Goal: Information Seeking & Learning: Learn about a topic

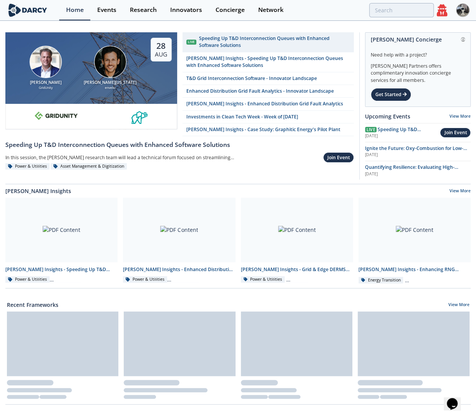
click at [148, 63] on div "[PERSON_NAME] GridUnity [PERSON_NAME][US_STATE] envelio [DATE]" at bounding box center [91, 67] width 172 height 71
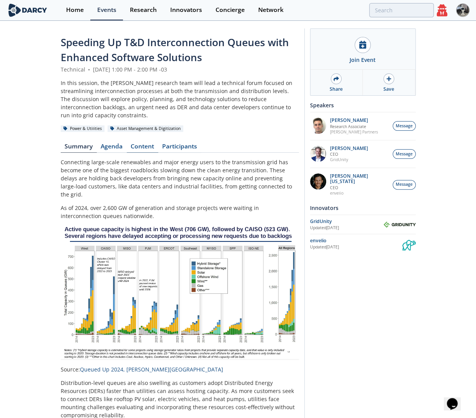
click at [134, 143] on link "Content" at bounding box center [143, 147] width 32 height 9
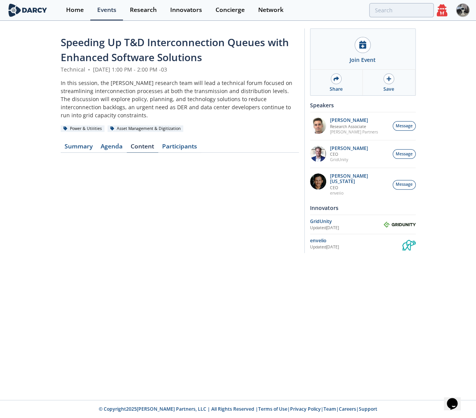
click at [144, 143] on link "Content" at bounding box center [143, 147] width 32 height 9
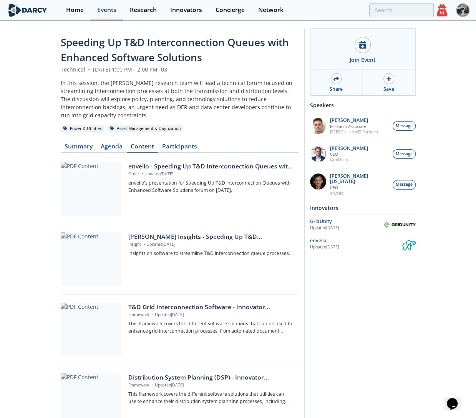
scroll to position [171, 0]
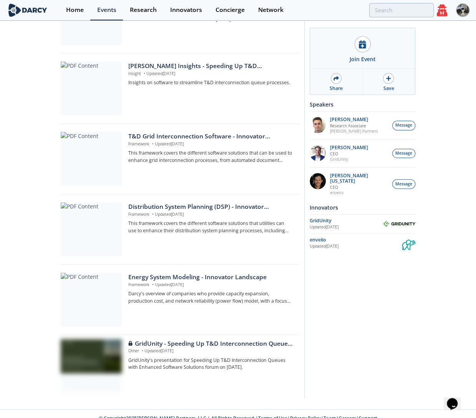
click at [444, 14] on icon at bounding box center [442, 10] width 11 height 12
